Goal: Check status: Check status

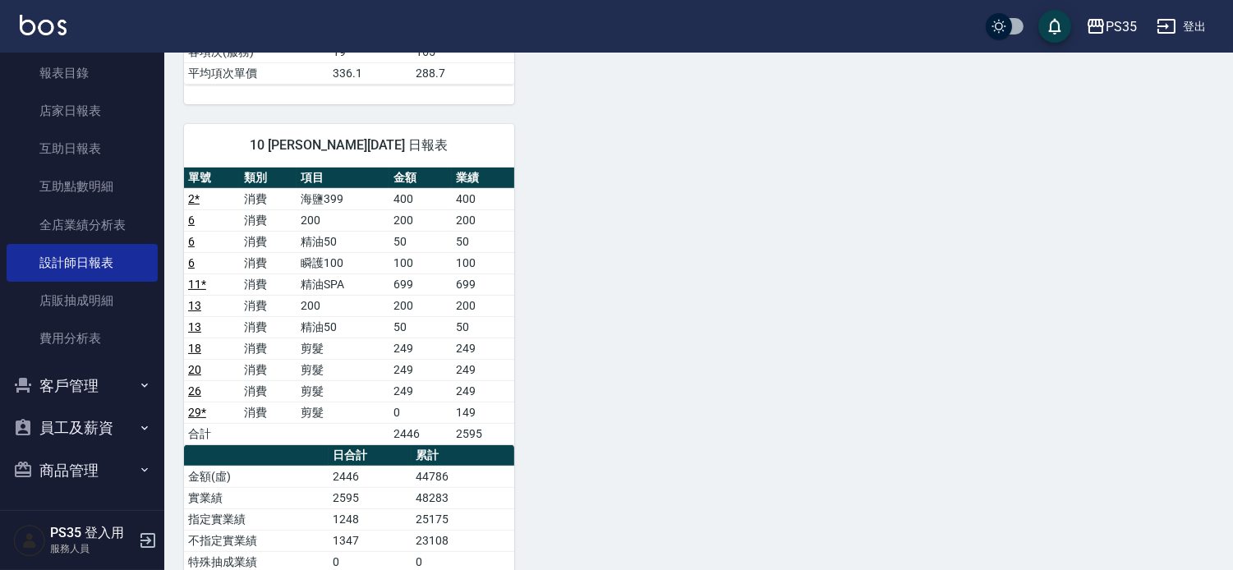
scroll to position [955, 0]
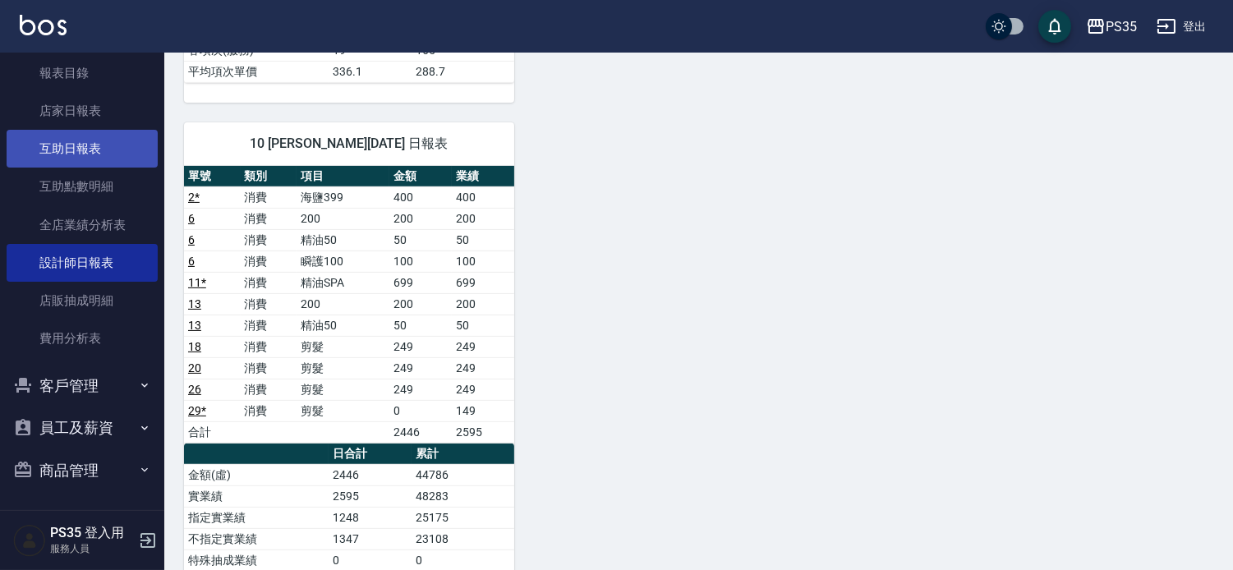
click at [104, 148] on link "互助日報表" at bounding box center [82, 149] width 151 height 38
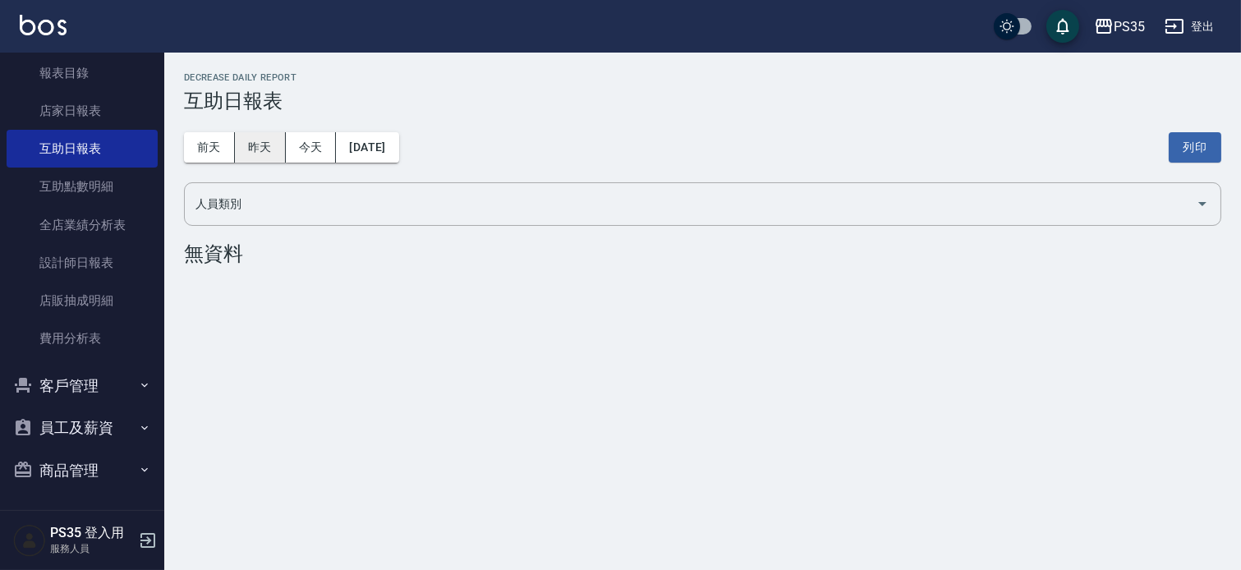
click at [273, 148] on button "昨天" at bounding box center [260, 147] width 51 height 30
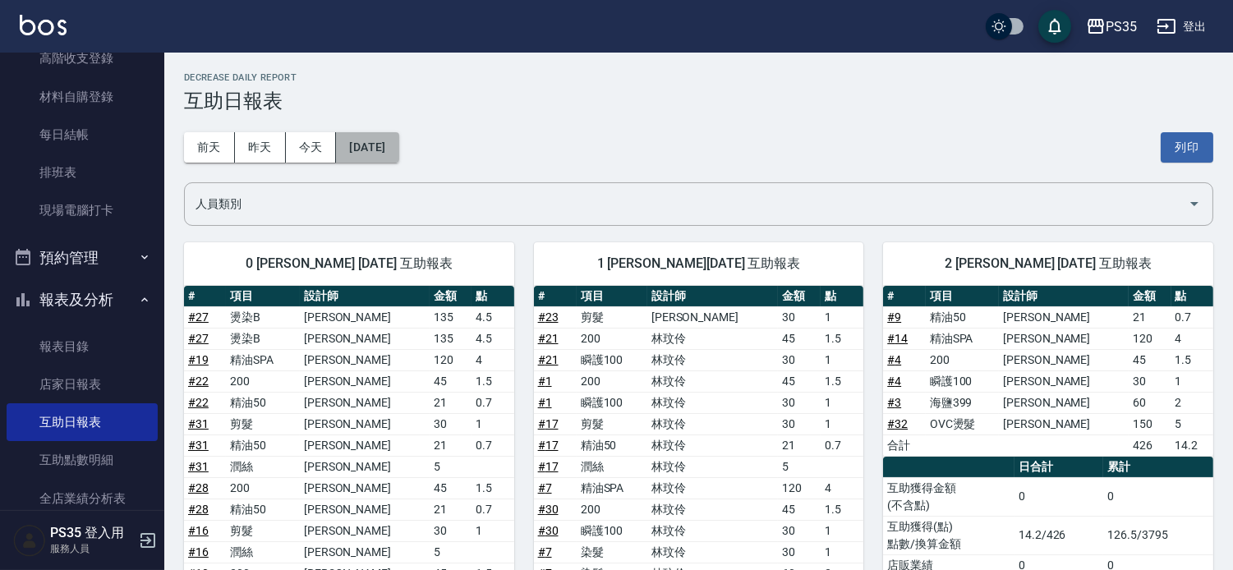
click at [398, 157] on button "[DATE]" at bounding box center [367, 147] width 62 height 30
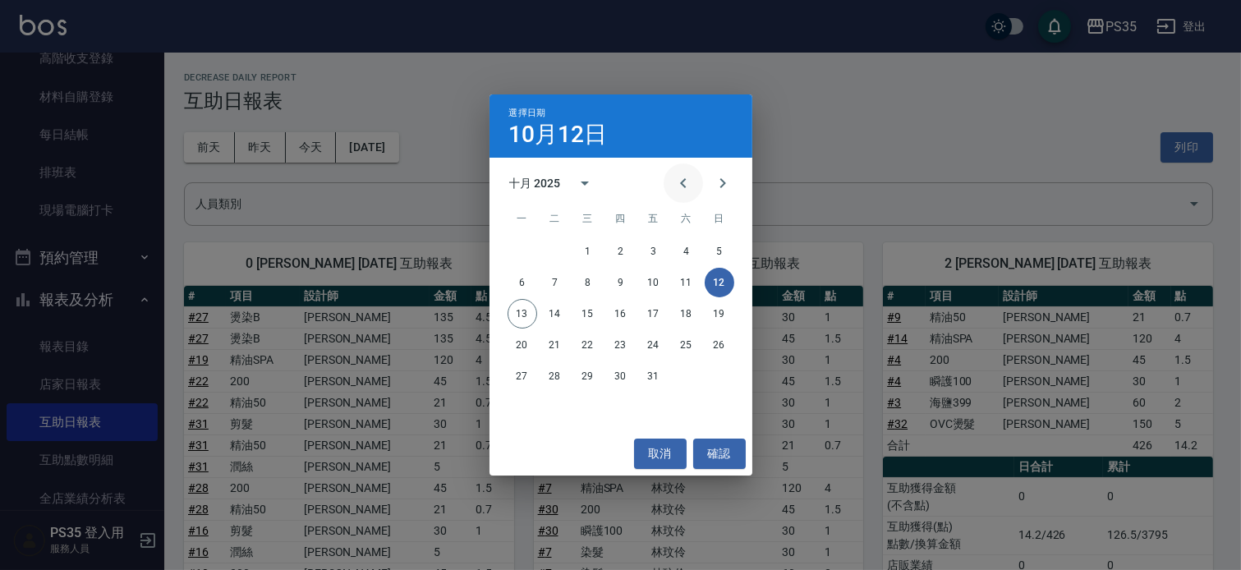
click at [680, 184] on icon "Previous month" at bounding box center [683, 183] width 6 height 10
click at [655, 279] on button "12" at bounding box center [654, 283] width 30 height 30
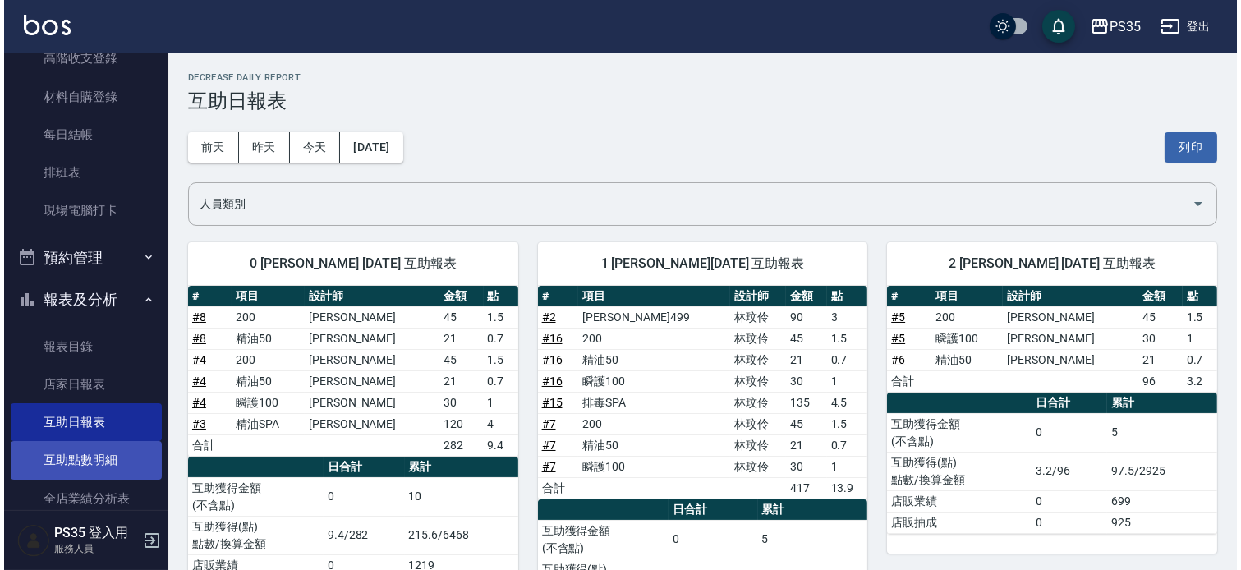
scroll to position [274, 0]
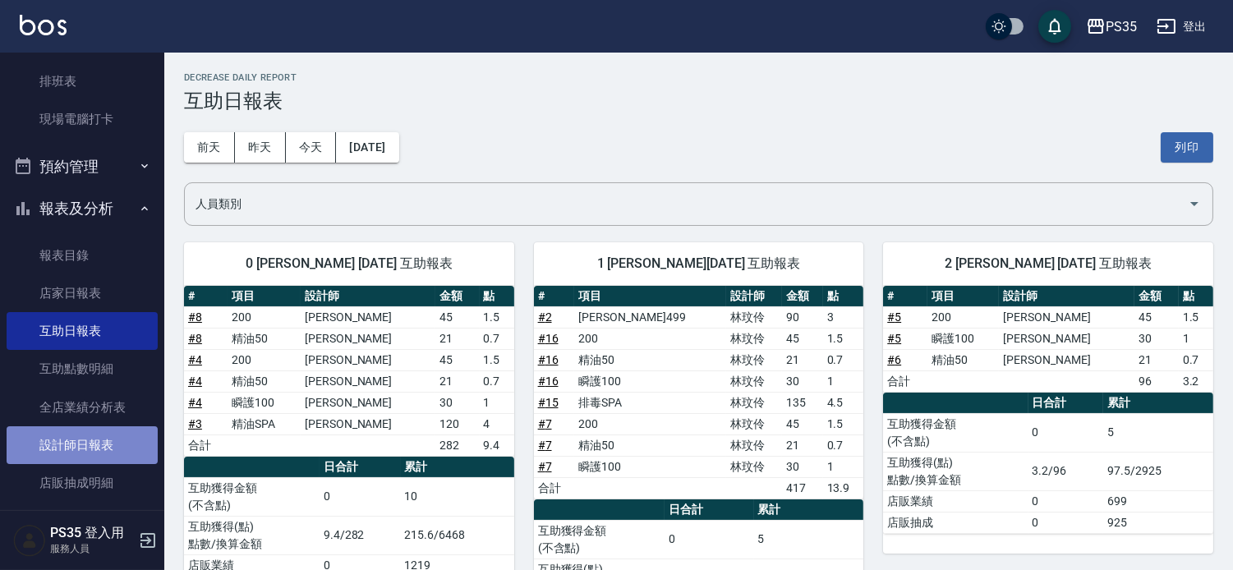
click at [105, 442] on link "設計師日報表" at bounding box center [82, 445] width 151 height 38
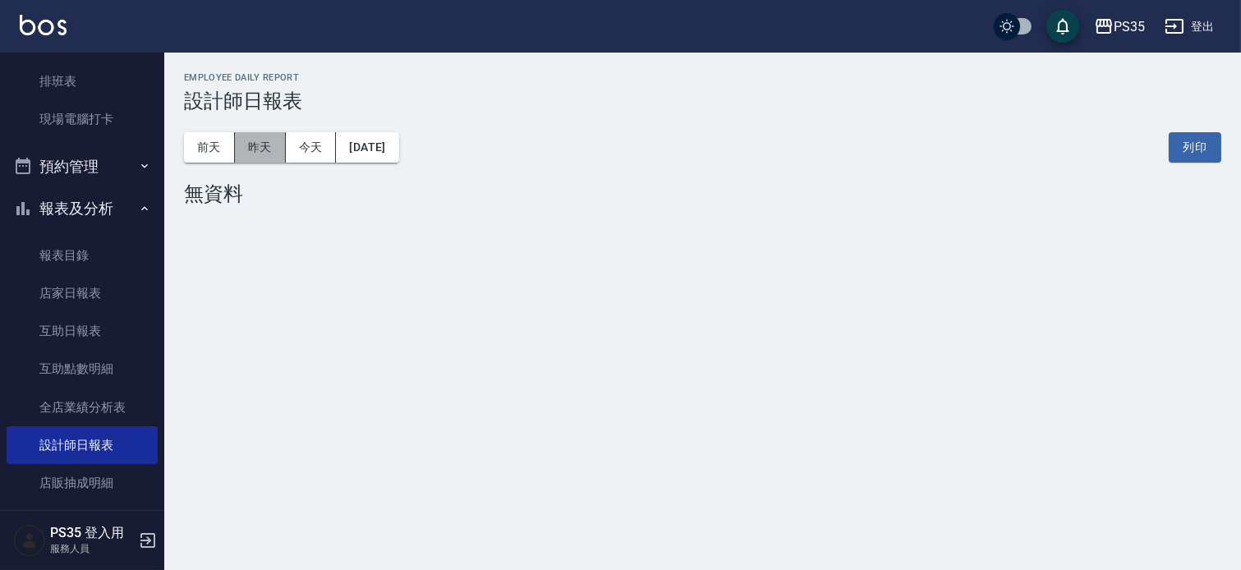
click at [253, 154] on button "昨天" at bounding box center [260, 147] width 51 height 30
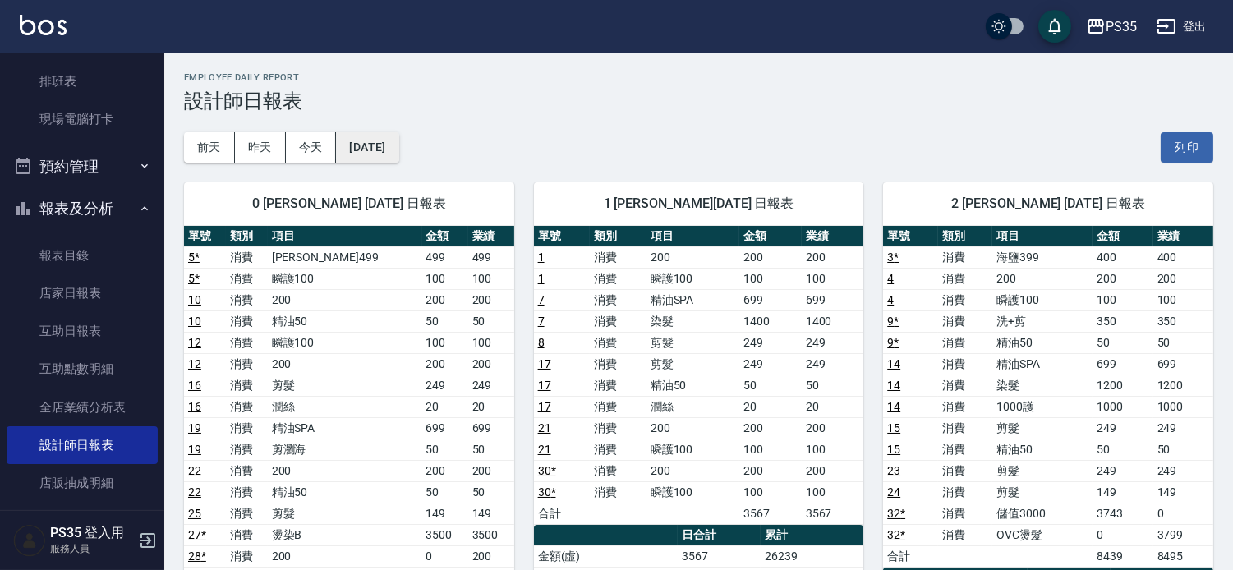
click at [398, 154] on button "[DATE]" at bounding box center [367, 147] width 62 height 30
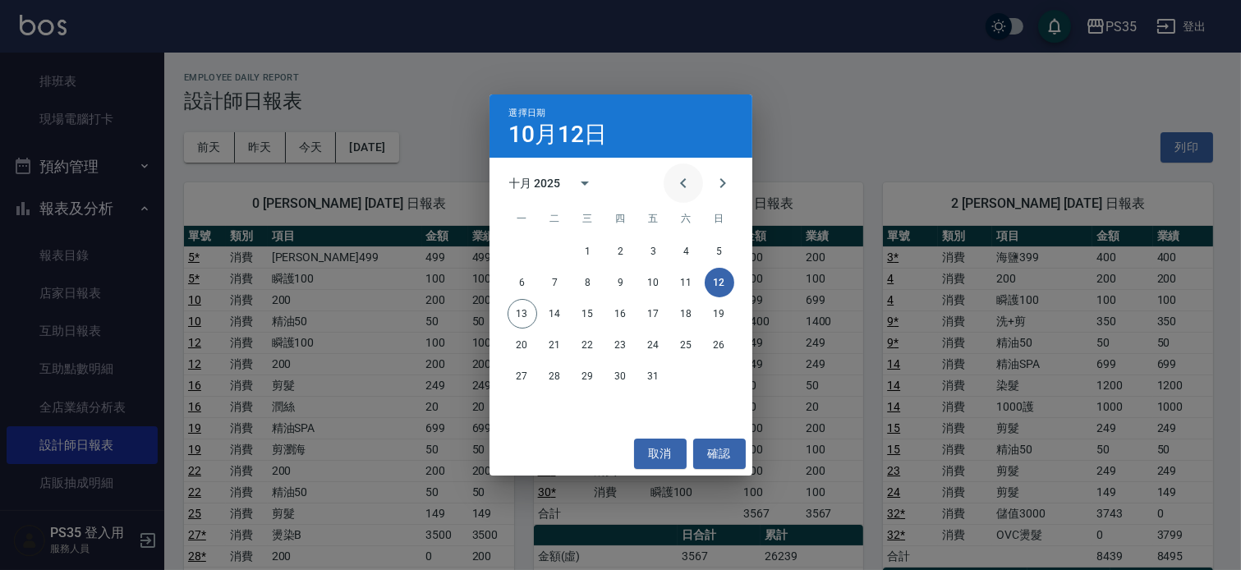
click at [685, 184] on icon "Previous month" at bounding box center [684, 183] width 20 height 20
click at [655, 282] on button "12" at bounding box center [654, 283] width 30 height 30
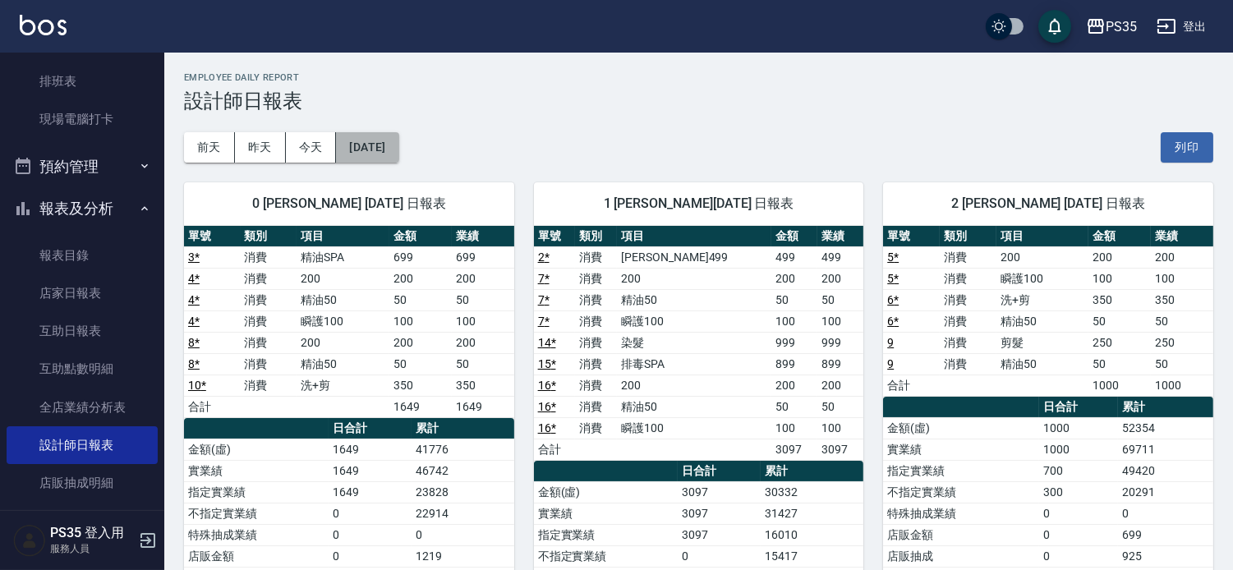
click at [398, 136] on button "[DATE]" at bounding box center [367, 147] width 62 height 30
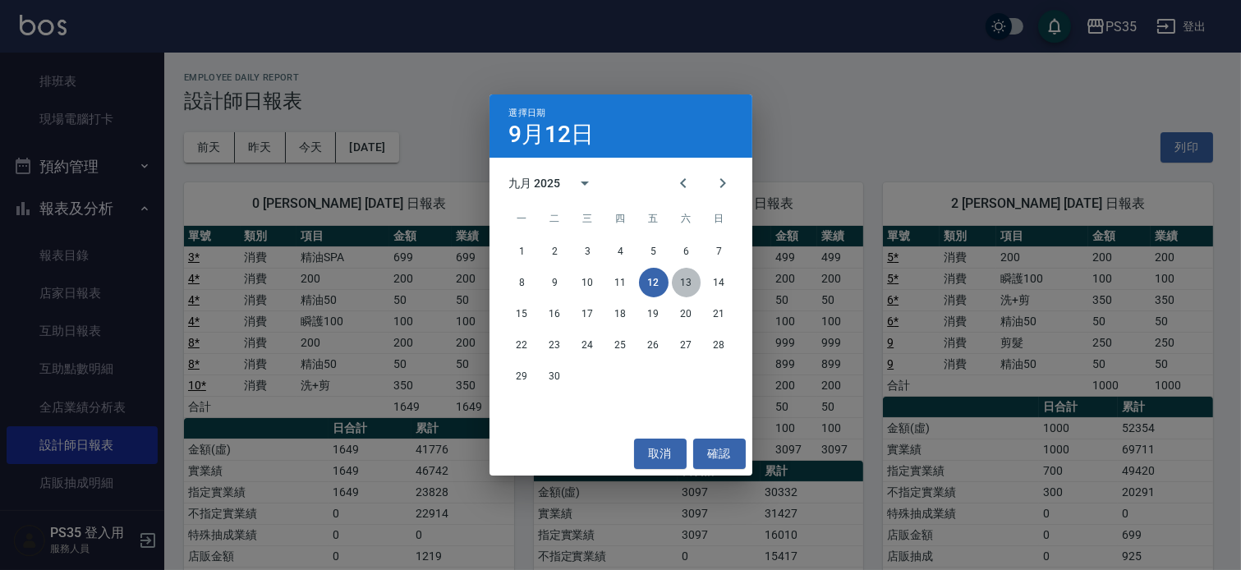
click at [679, 277] on button "13" at bounding box center [687, 283] width 30 height 30
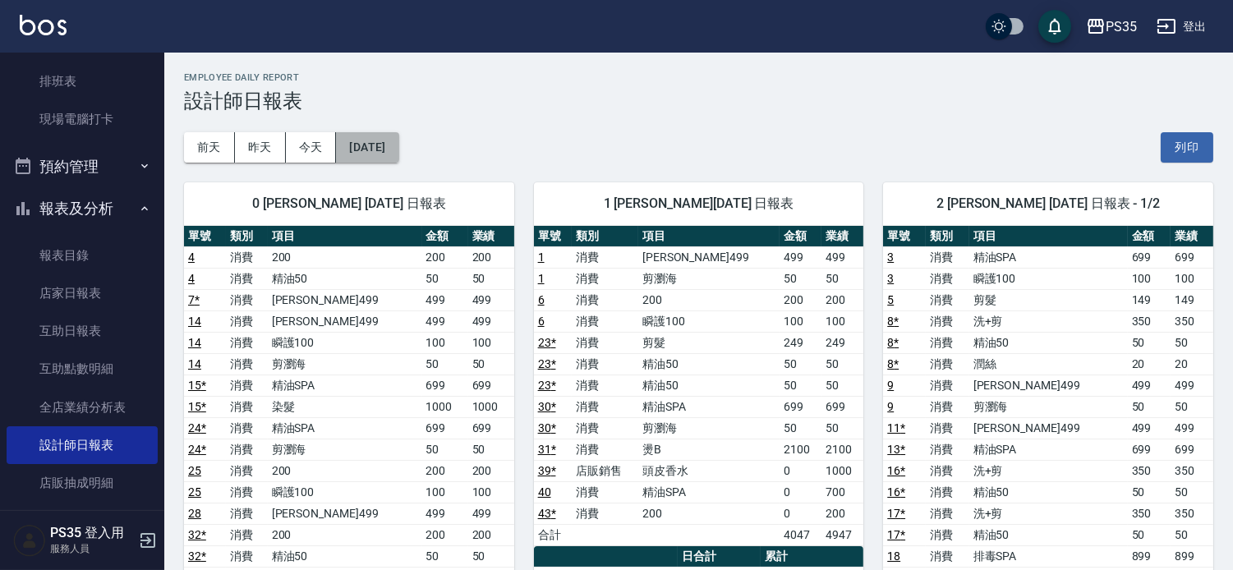
click at [395, 146] on button "[DATE]" at bounding box center [367, 147] width 62 height 30
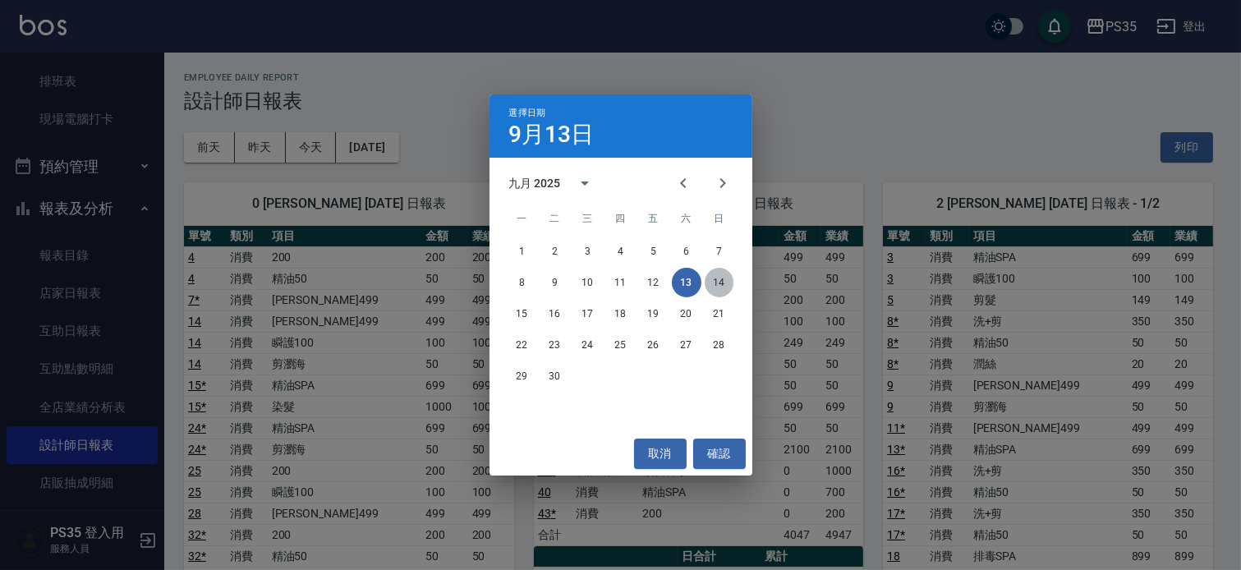
click at [717, 277] on button "14" at bounding box center [720, 283] width 30 height 30
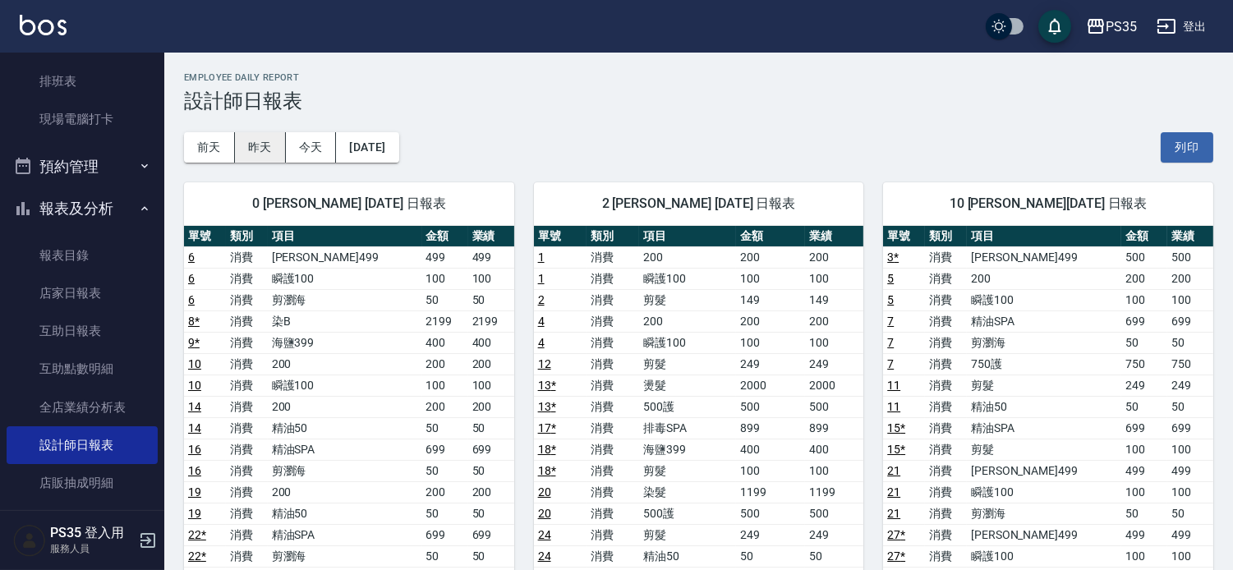
click at [260, 150] on button "昨天" at bounding box center [260, 147] width 51 height 30
